Goal: Information Seeking & Learning: Learn about a topic

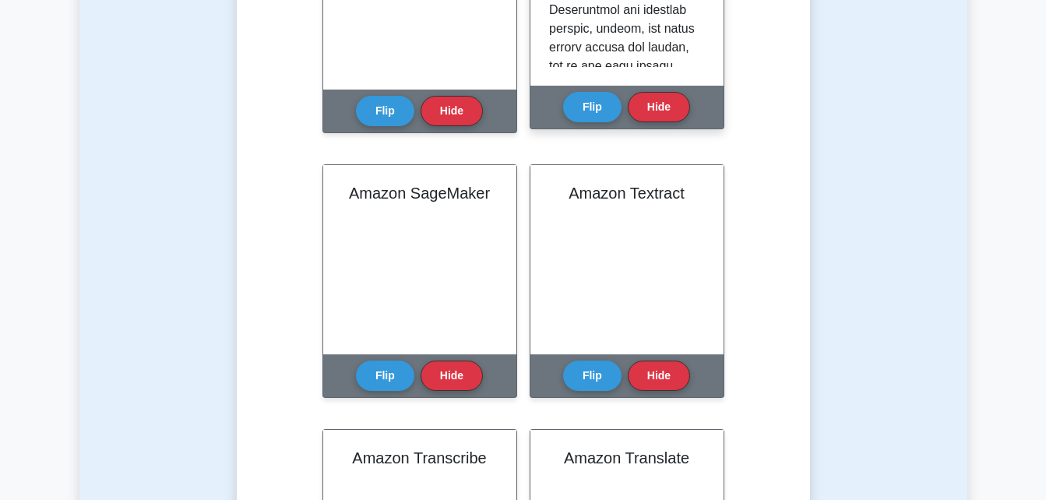
scroll to position [788, 0]
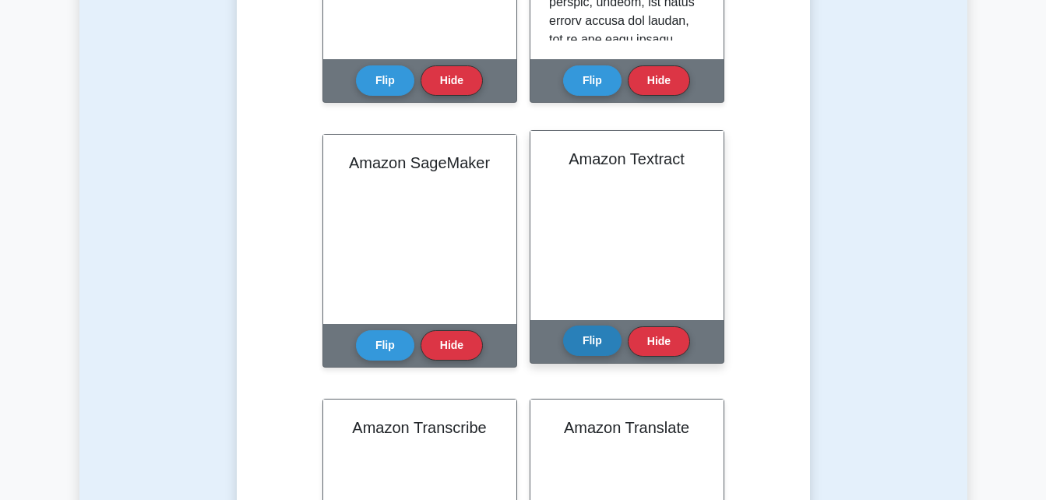
click at [578, 349] on button "Flip" at bounding box center [592, 341] width 58 height 30
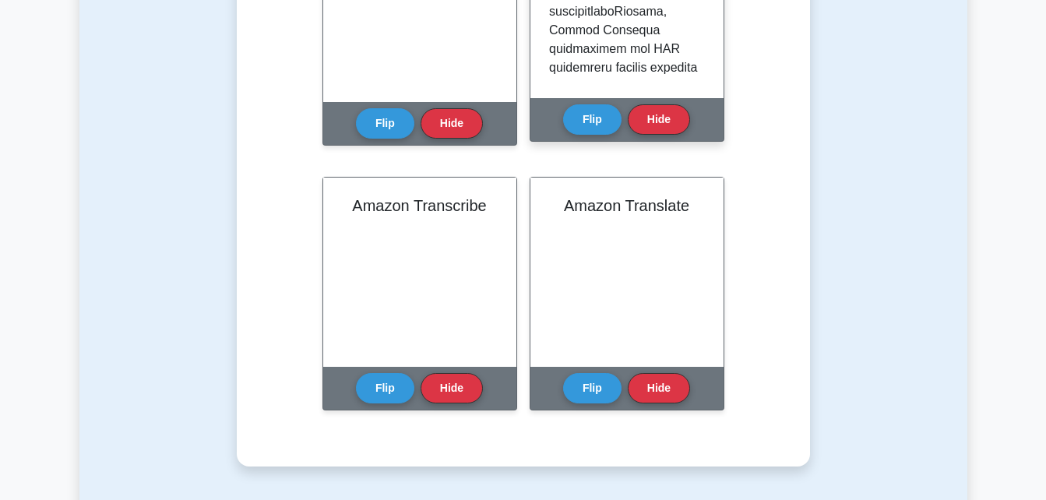
scroll to position [1045, 0]
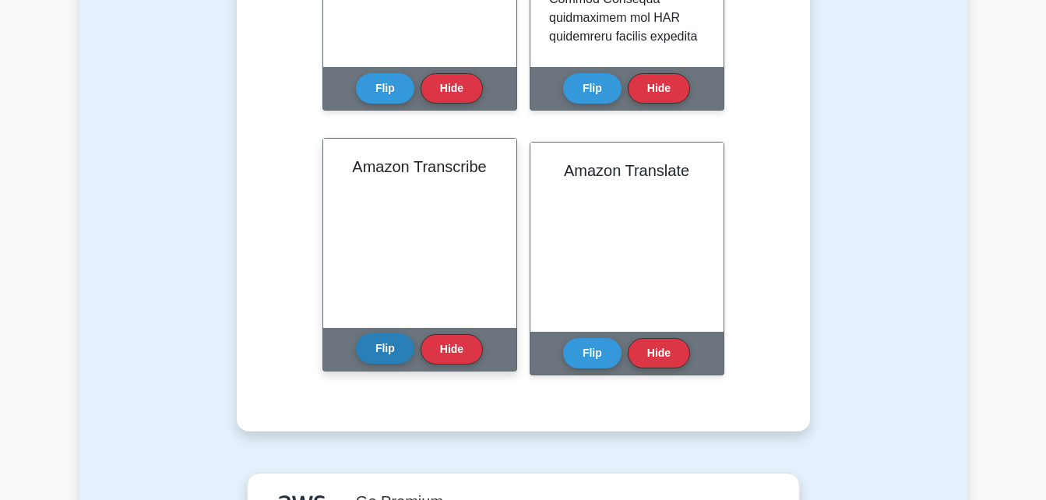
click at [387, 363] on button "Flip" at bounding box center [385, 348] width 58 height 30
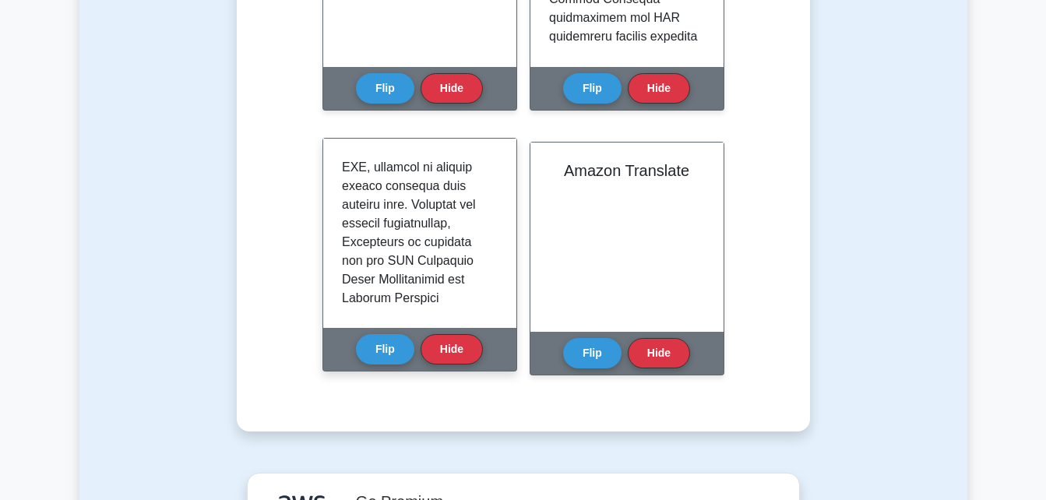
scroll to position [82, 0]
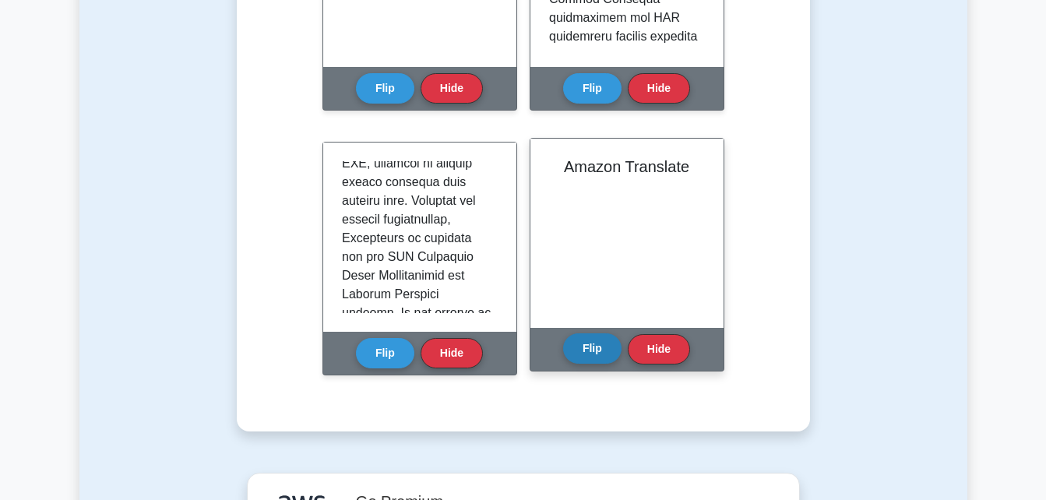
click at [593, 338] on button "Flip" at bounding box center [592, 348] width 58 height 30
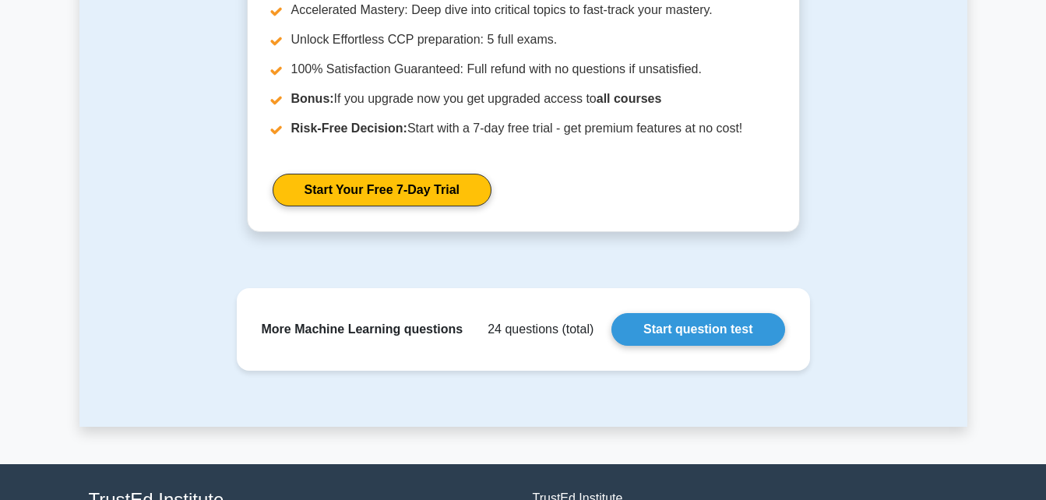
scroll to position [1623, 0]
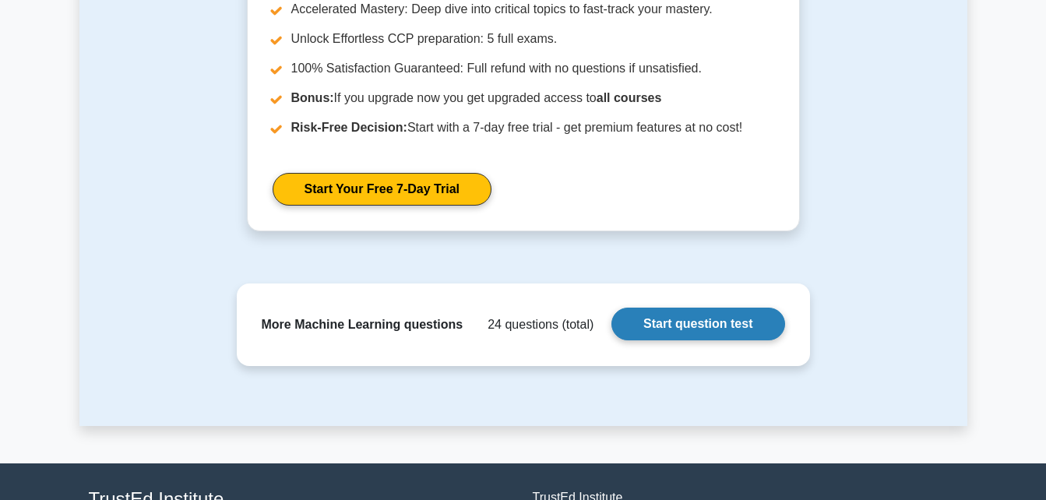
click at [765, 326] on link "Start question test" at bounding box center [697, 324] width 173 height 33
click at [401, 337] on div "More Machine Learning questions 24 questions (total) Start question test" at bounding box center [523, 325] width 548 height 58
click at [454, 337] on div "More Machine Learning questions 24 questions (total) Start question test" at bounding box center [523, 325] width 548 height 58
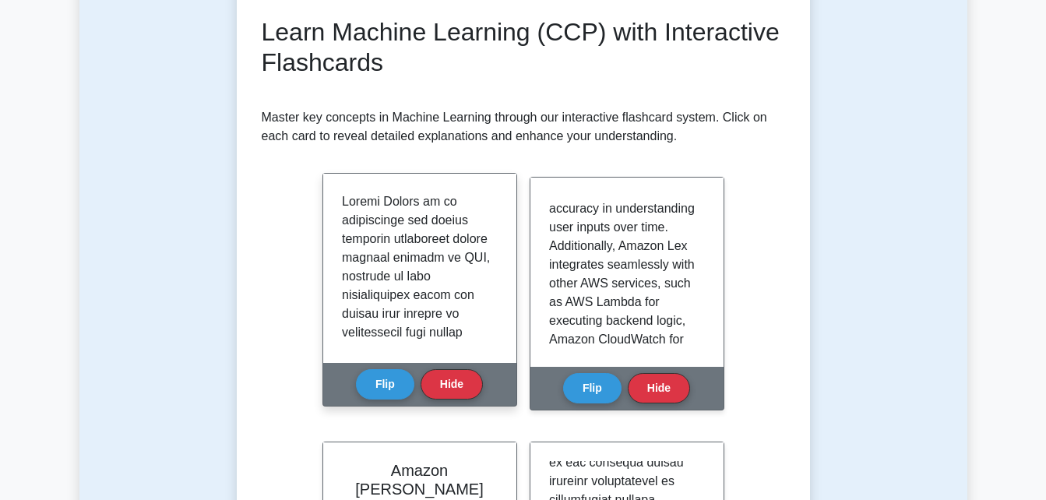
scroll to position [0, 0]
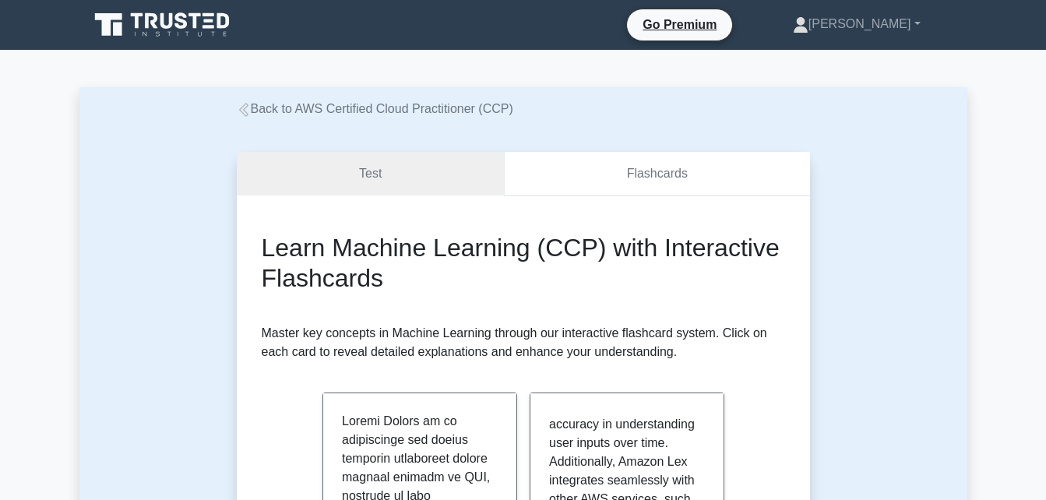
click at [646, 179] on link "Flashcards" at bounding box center [656, 174] width 305 height 44
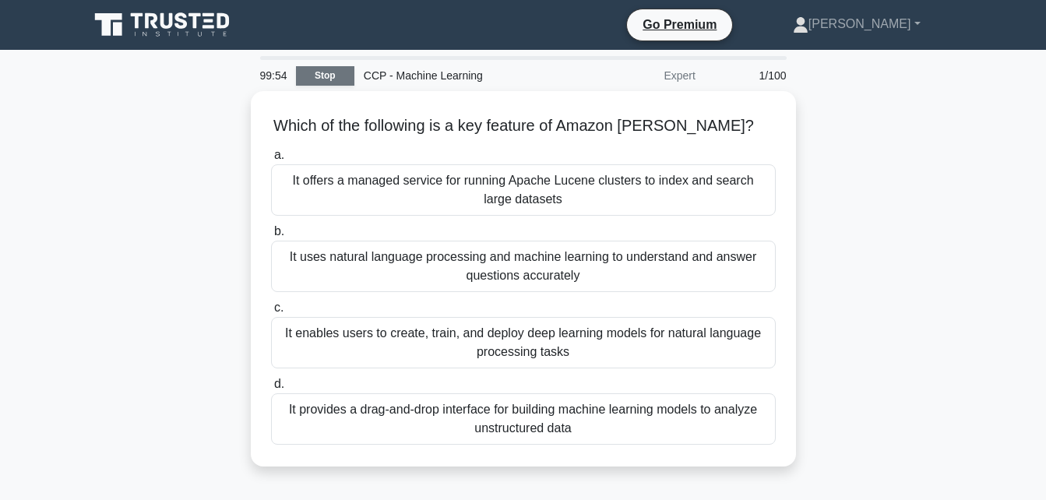
click at [335, 79] on link "Stop" at bounding box center [325, 75] width 58 height 19
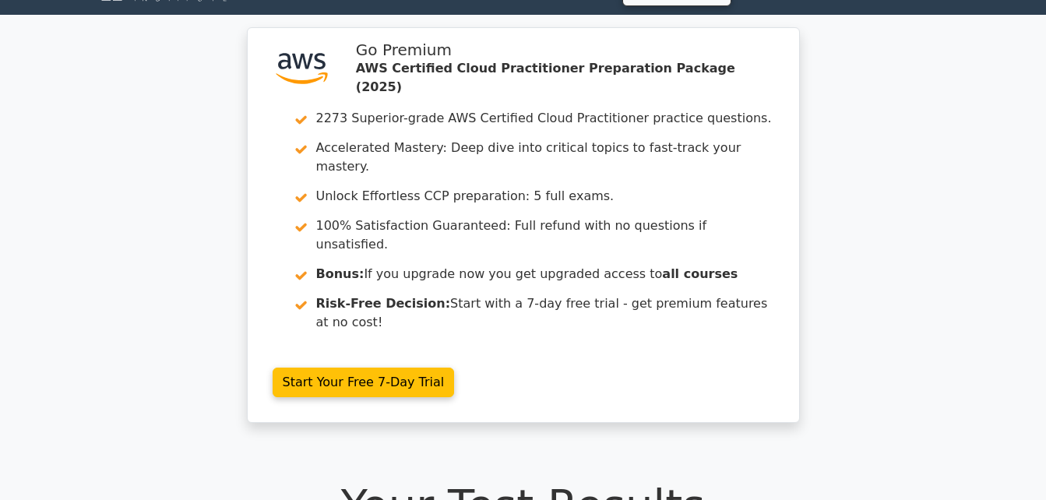
scroll to position [6, 0]
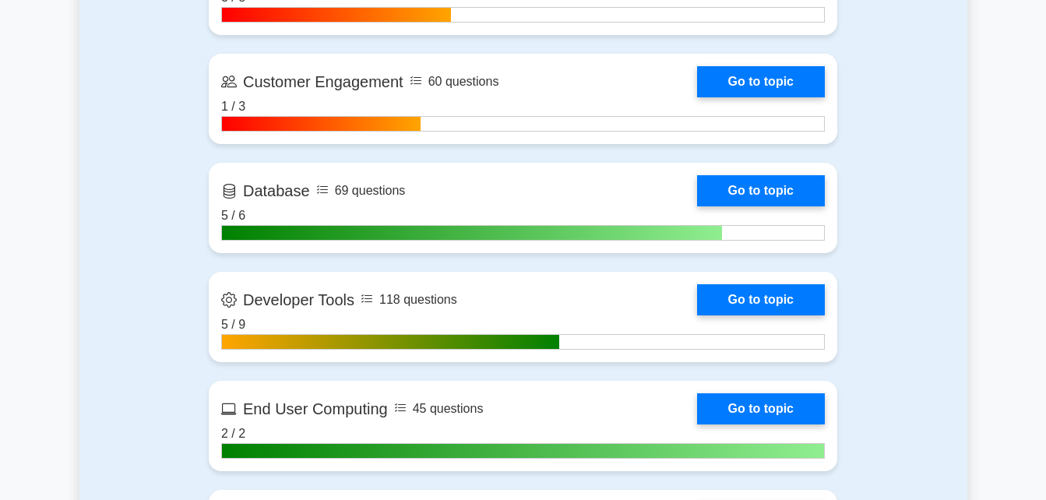
scroll to position [1820, 0]
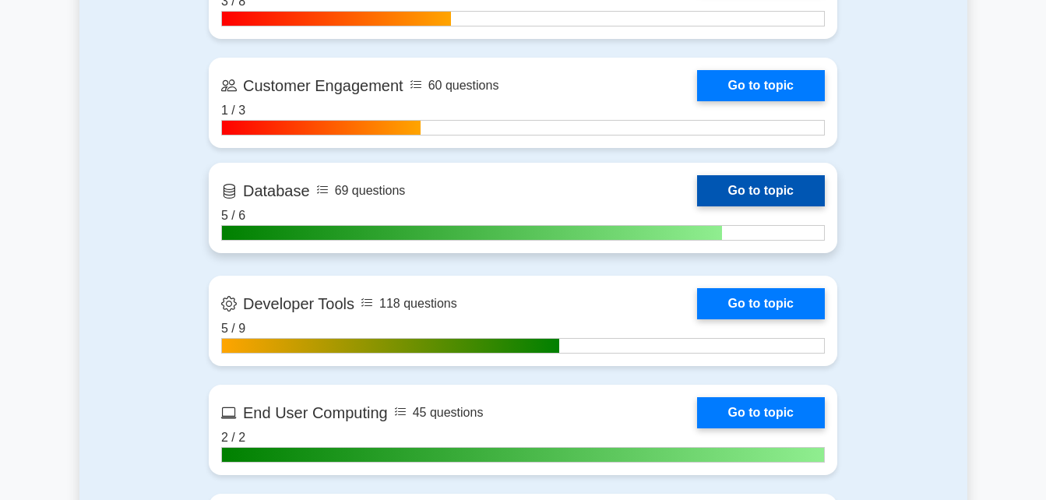
click at [730, 188] on link "Go to topic" at bounding box center [761, 190] width 128 height 31
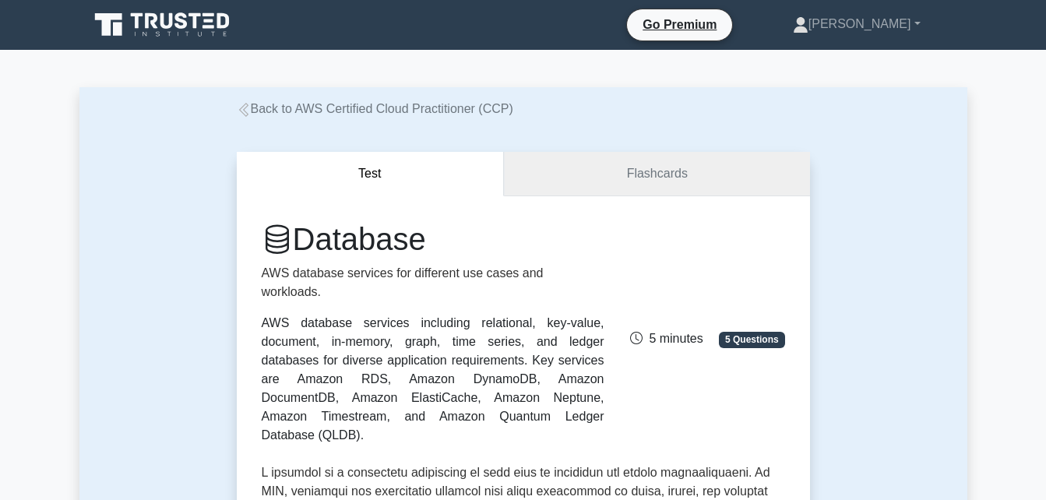
click at [651, 181] on link "Flashcards" at bounding box center [656, 174] width 305 height 44
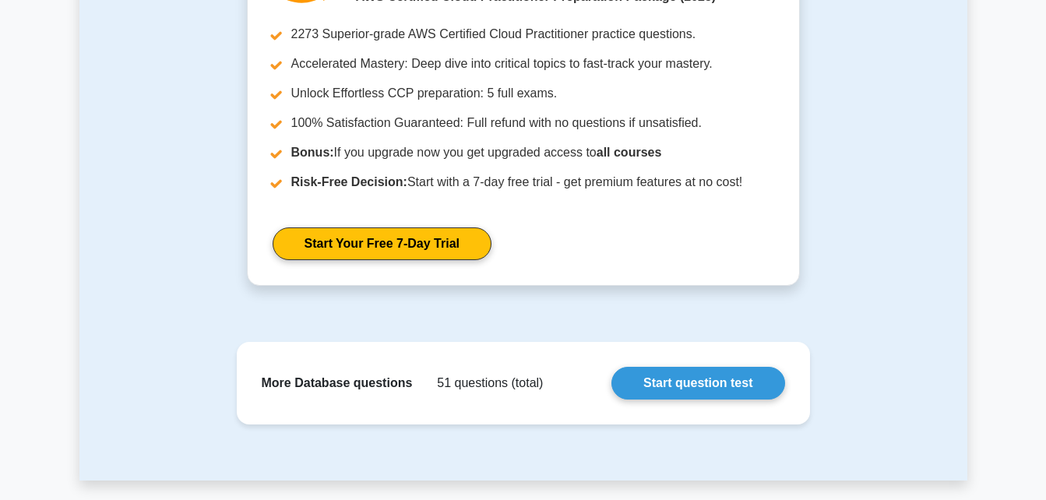
scroll to position [1309, 0]
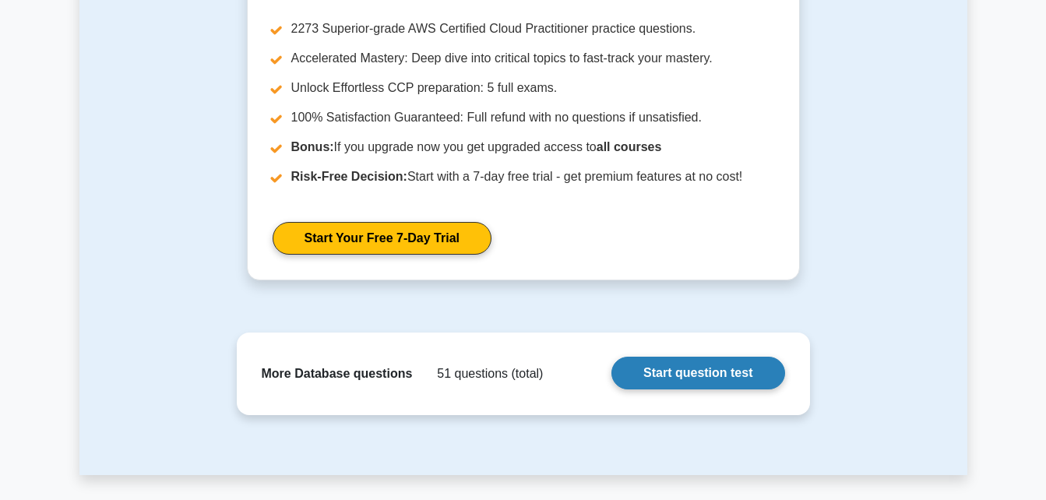
click at [664, 388] on link "Start question test" at bounding box center [697, 373] width 173 height 33
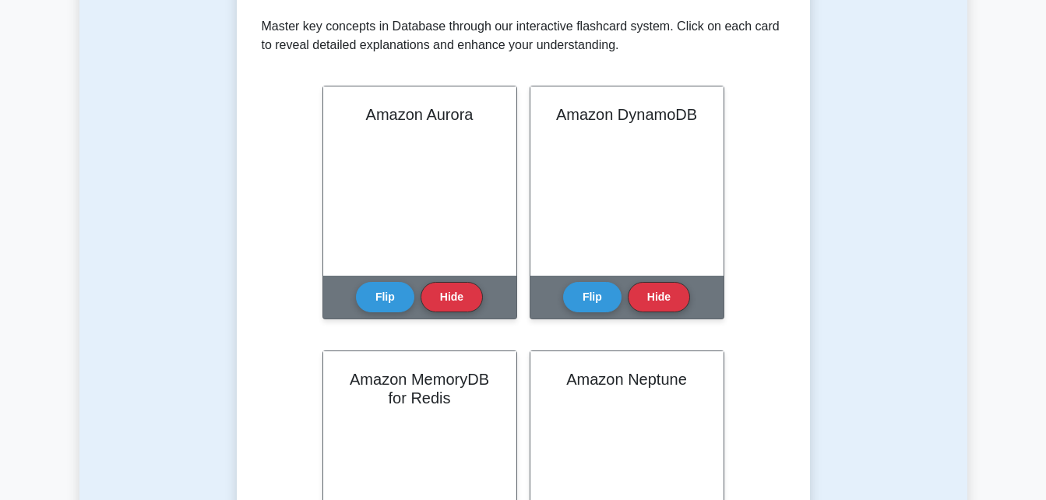
scroll to position [261, 0]
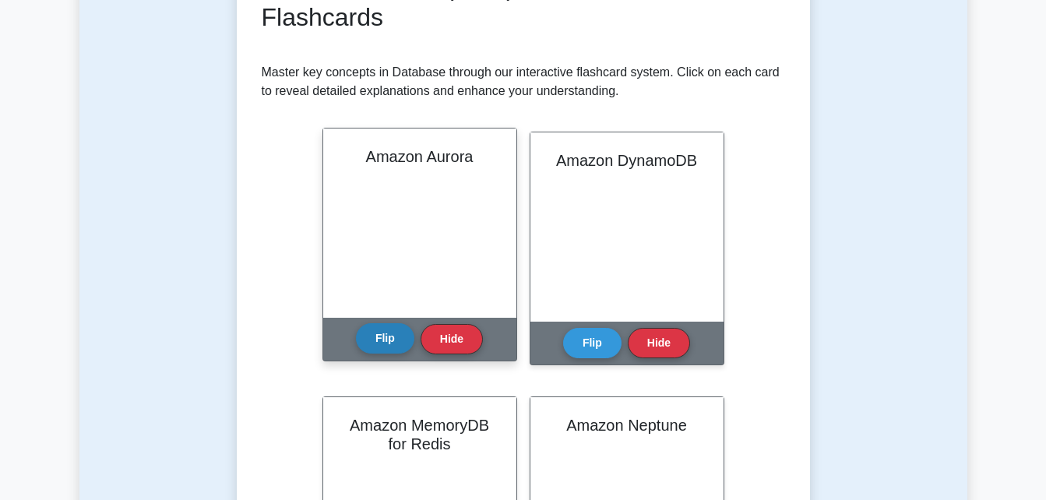
click at [382, 340] on button "Flip" at bounding box center [385, 338] width 58 height 30
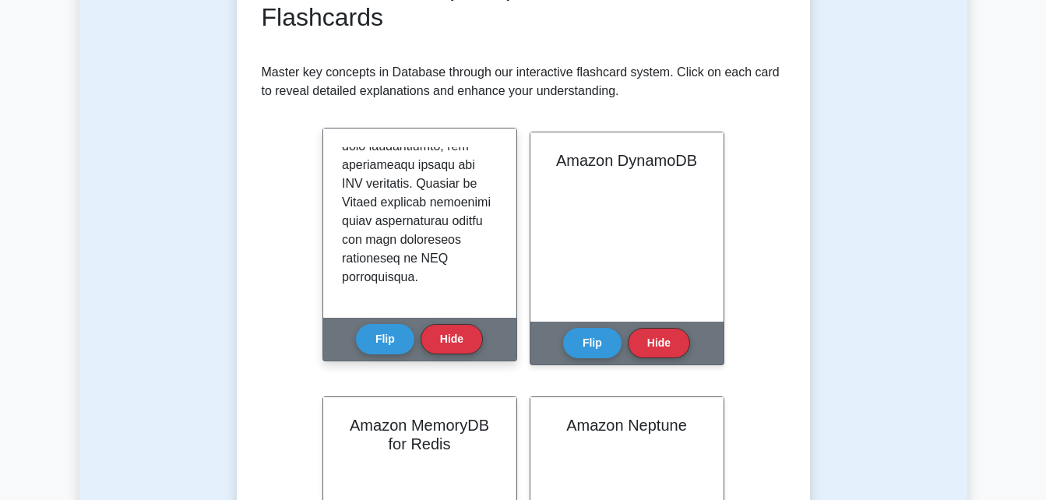
scroll to position [1898, 0]
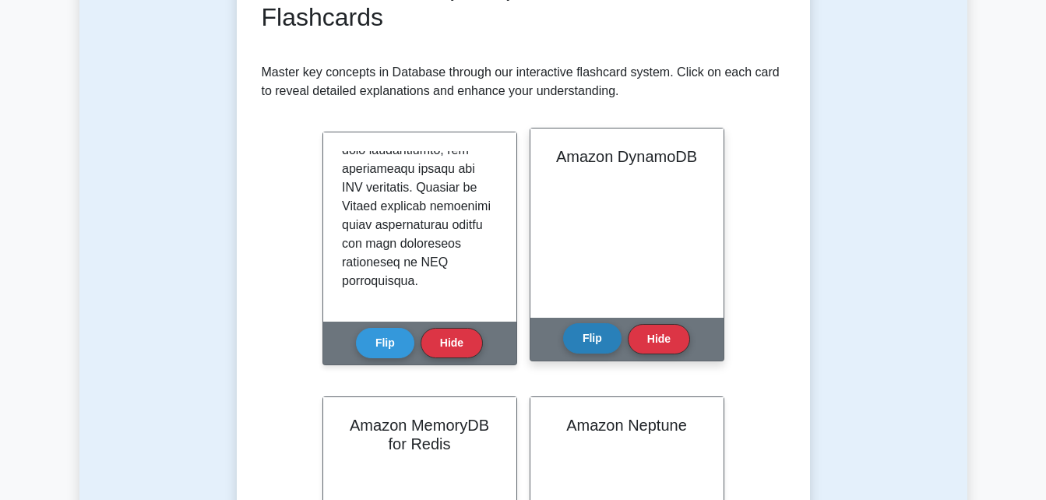
click at [591, 333] on button "Flip" at bounding box center [592, 338] width 58 height 30
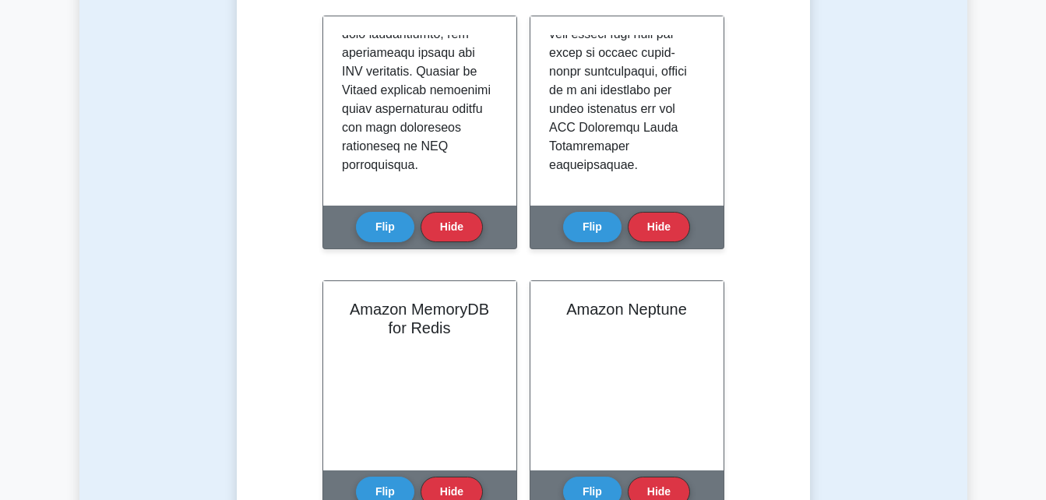
scroll to position [460, 0]
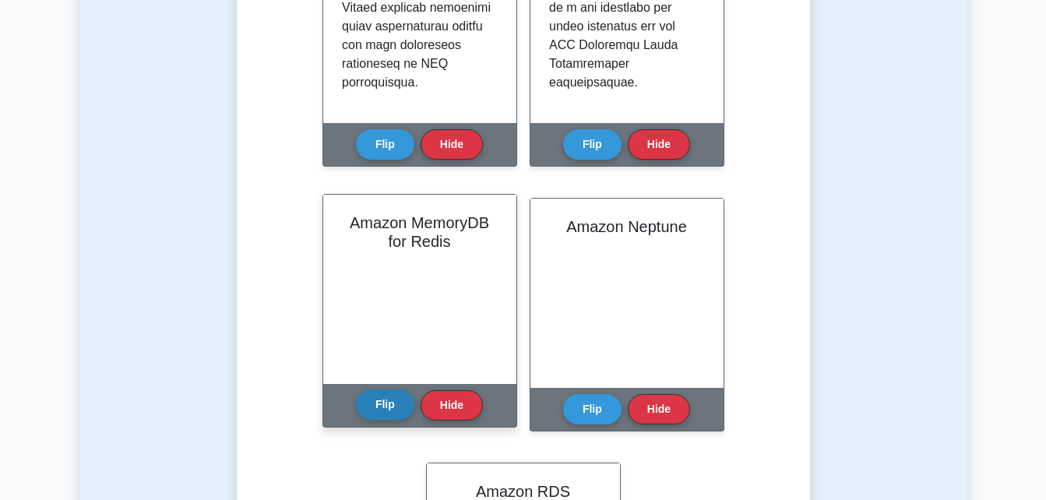
click at [395, 396] on button "Flip" at bounding box center [385, 404] width 58 height 30
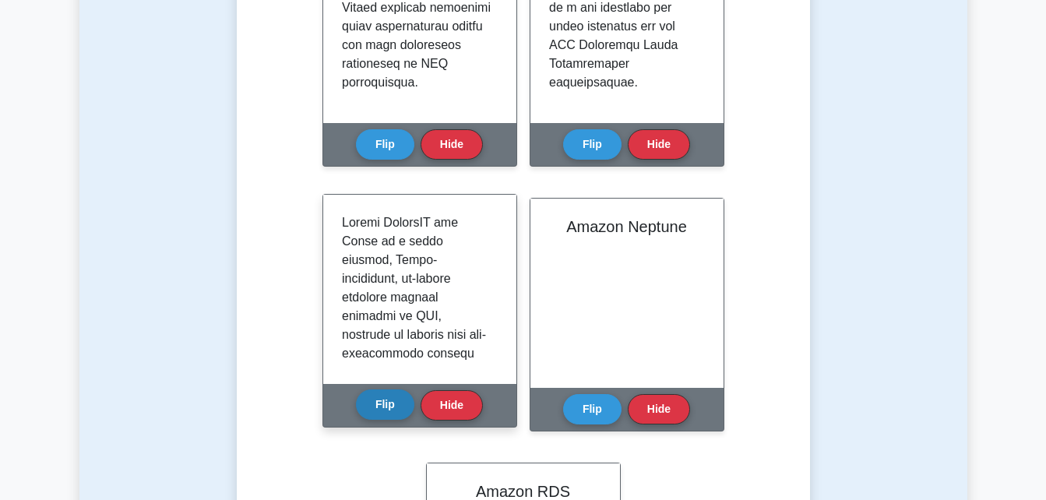
click at [395, 396] on button "Flip" at bounding box center [385, 404] width 58 height 30
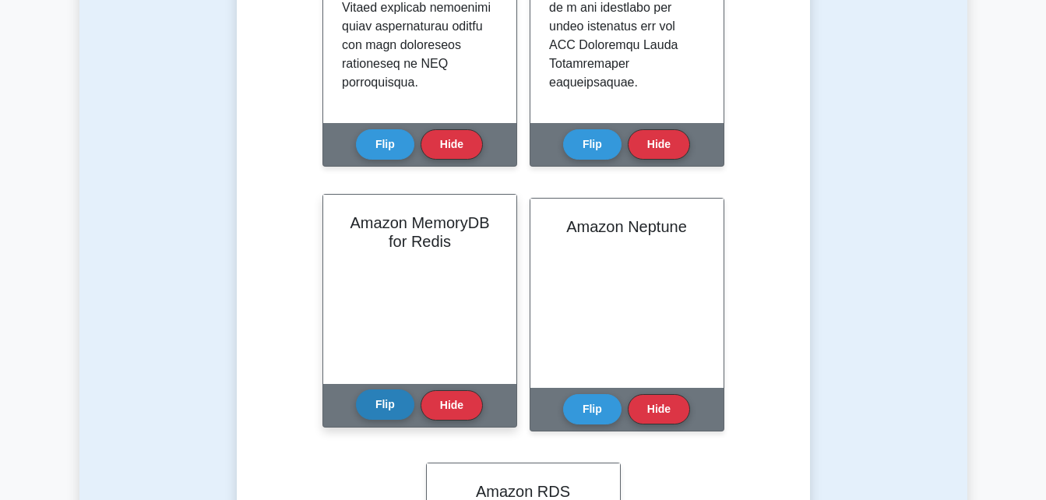
click at [395, 396] on button "Flip" at bounding box center [385, 404] width 58 height 30
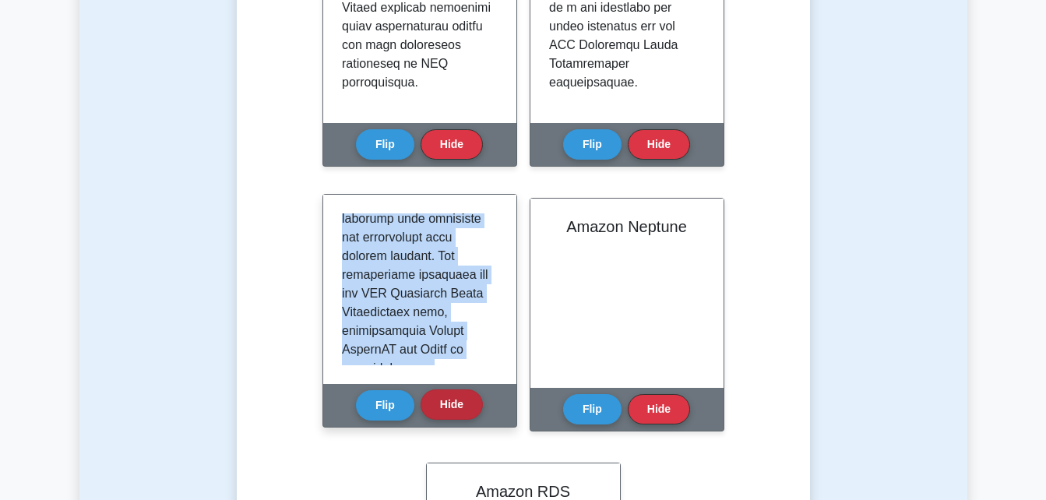
scroll to position [1188, 0]
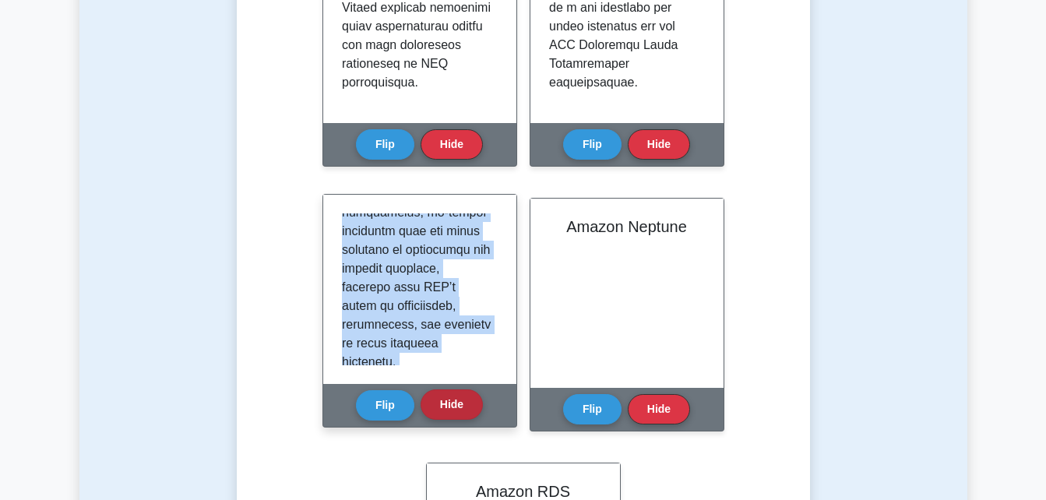
drag, startPoint x: 342, startPoint y: 224, endPoint x: 460, endPoint y: 414, distance: 223.2
click at [460, 414] on div "Amazon MemoryDB for Redis Flip Hide" at bounding box center [419, 311] width 195 height 234
copy div "Amazon MemoryDB for Redis is a fully managed, Redis-compatible, in-memory datab…"
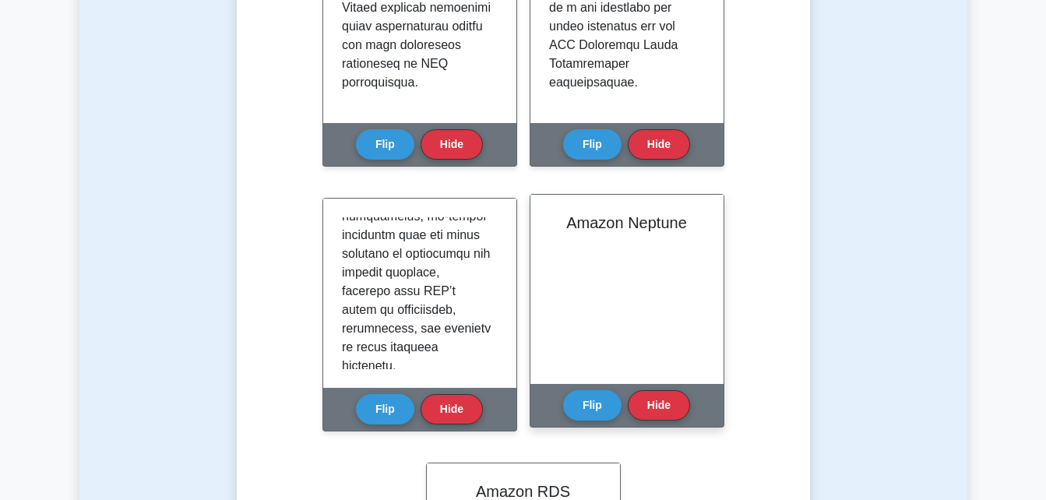
click at [649, 273] on div "Amazon Neptune" at bounding box center [626, 289] width 193 height 189
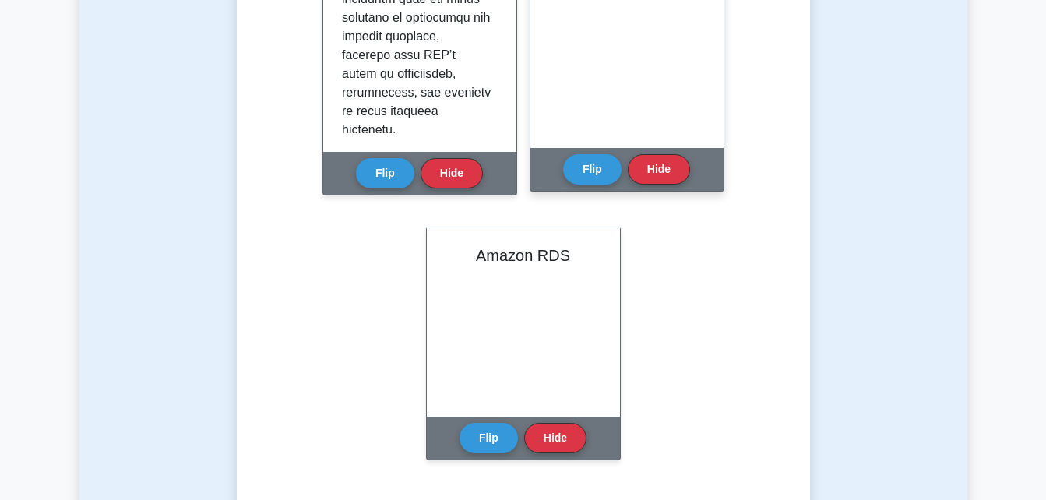
scroll to position [696, 0]
